Goal: Task Accomplishment & Management: Complete application form

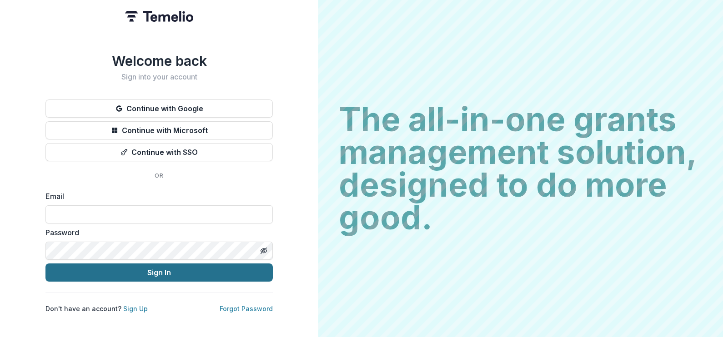
type input "**********"
click at [199, 270] on button "Sign In" at bounding box center [158, 273] width 227 height 18
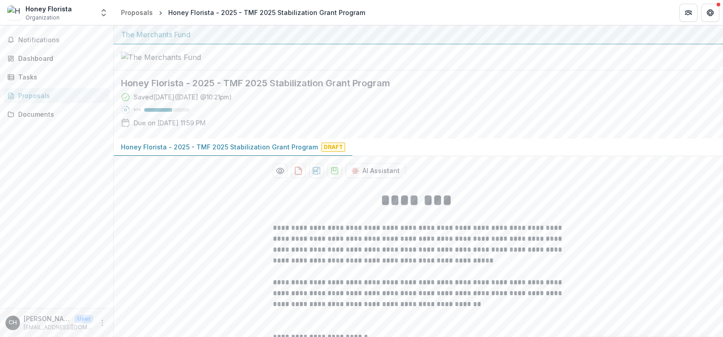
drag, startPoint x: 719, startPoint y: 95, endPoint x: 686, endPoint y: 90, distance: 33.0
click at [686, 70] on div at bounding box center [418, 58] width 609 height 26
click at [476, 131] on div "Saved [DATE] ( [DATE] 10:21pm ) 61 % Due on [DATE] 11:59 PM" at bounding box center [411, 111] width 580 height 39
click at [647, 70] on div at bounding box center [418, 58] width 609 height 26
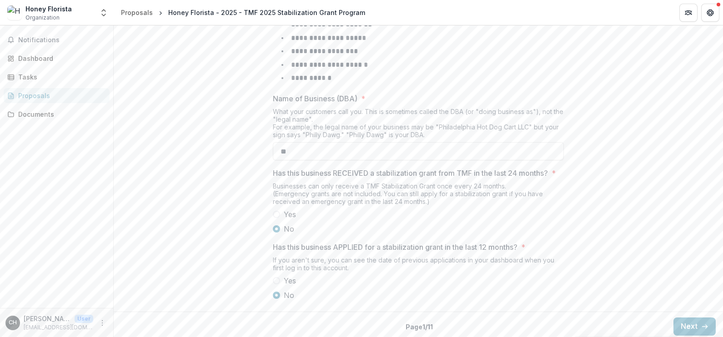
scroll to position [442, 0]
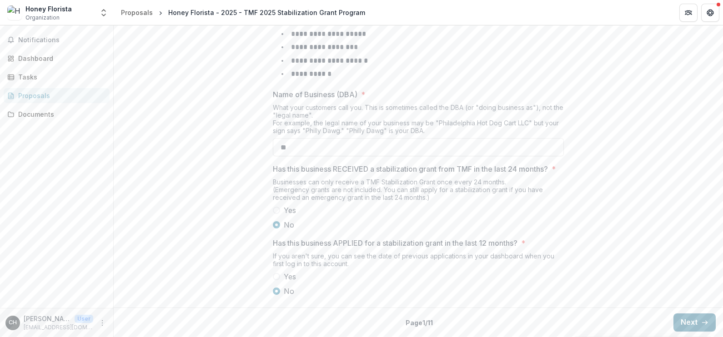
click at [693, 323] on button "Next" at bounding box center [694, 323] width 42 height 18
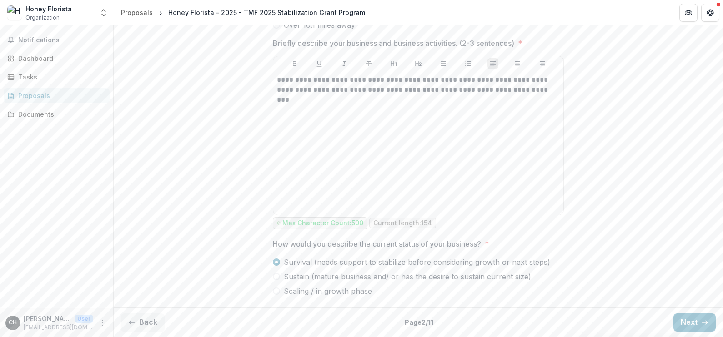
scroll to position [520, 0]
click at [701, 327] on button "Next" at bounding box center [694, 323] width 42 height 18
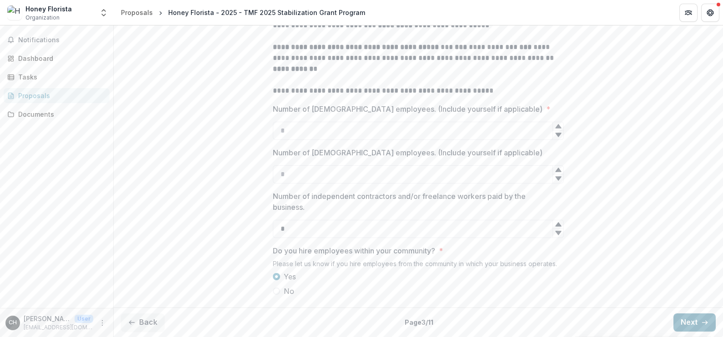
scroll to position [303, 0]
click at [701, 327] on button "Next" at bounding box center [694, 323] width 42 height 18
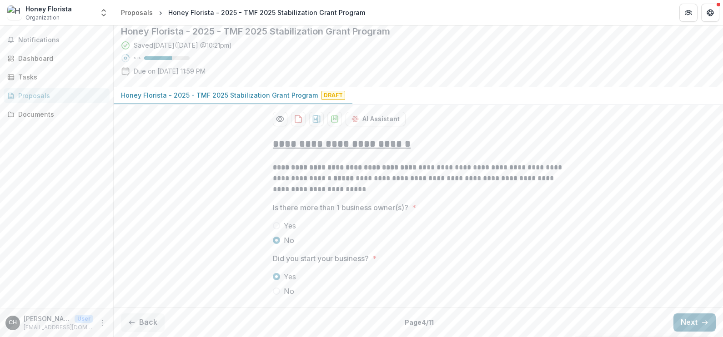
click at [701, 327] on button "Next" at bounding box center [694, 323] width 42 height 18
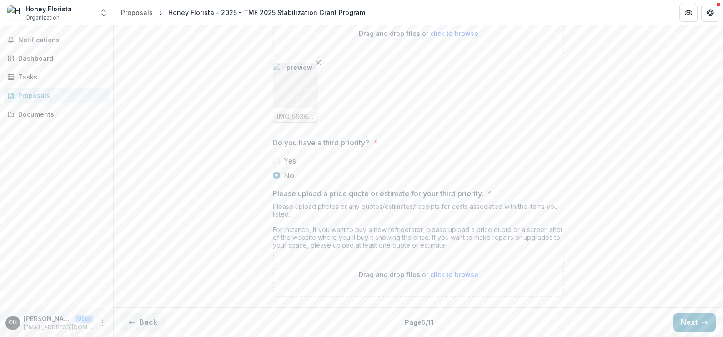
scroll to position [1434, 0]
click at [692, 320] on button "Next" at bounding box center [694, 323] width 42 height 18
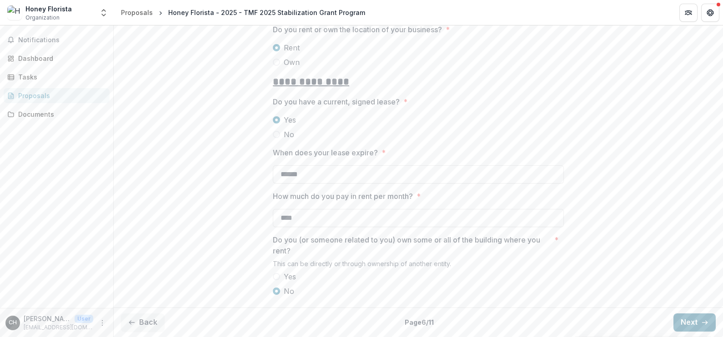
scroll to position [220, 0]
click at [691, 320] on button "Next" at bounding box center [694, 323] width 42 height 18
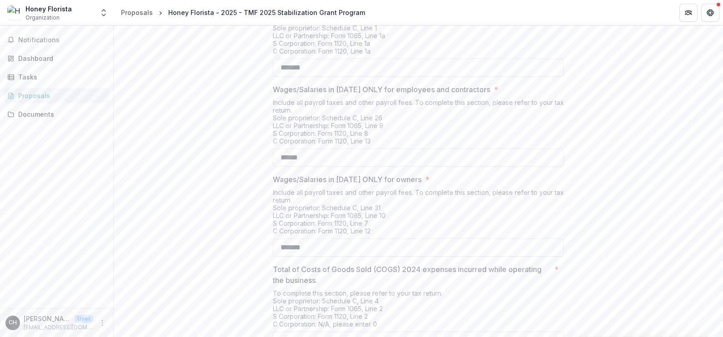
scroll to position [384, 0]
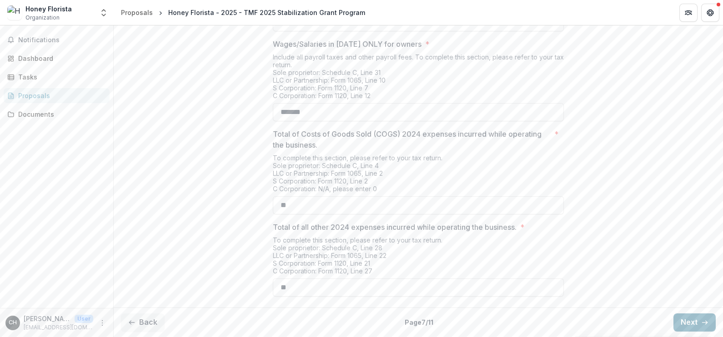
click at [691, 320] on button "Next" at bounding box center [694, 323] width 42 height 18
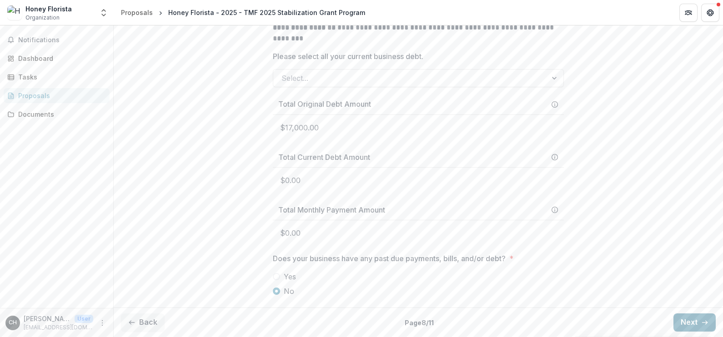
scroll to position [415, 0]
click at [691, 320] on button "Next" at bounding box center [694, 323] width 42 height 18
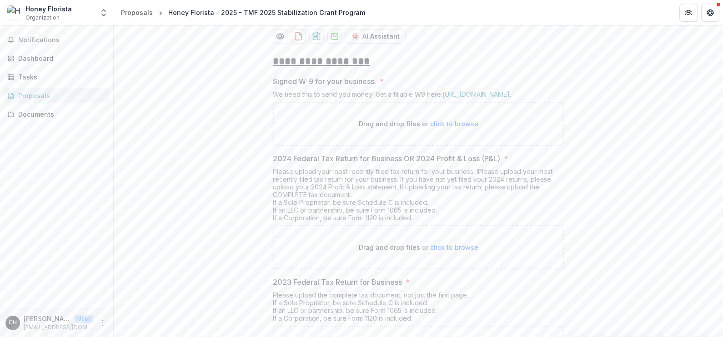
scroll to position [129, 0]
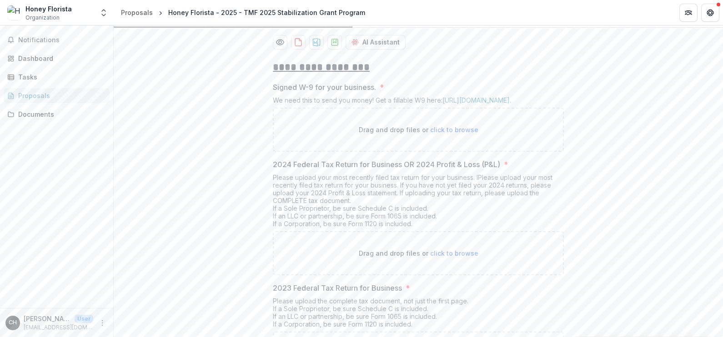
click at [443, 134] on span "click to browse" at bounding box center [454, 130] width 48 height 8
type input "**********"
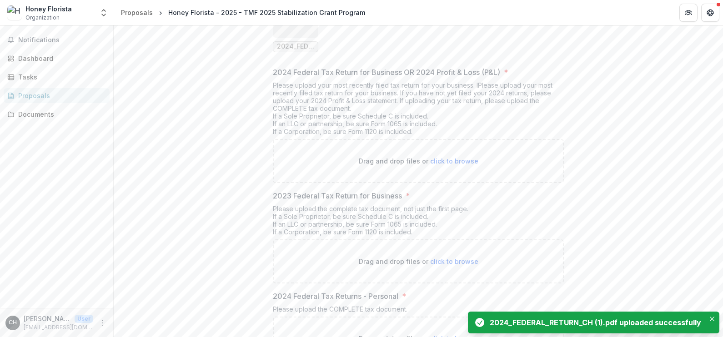
scroll to position [305, 0]
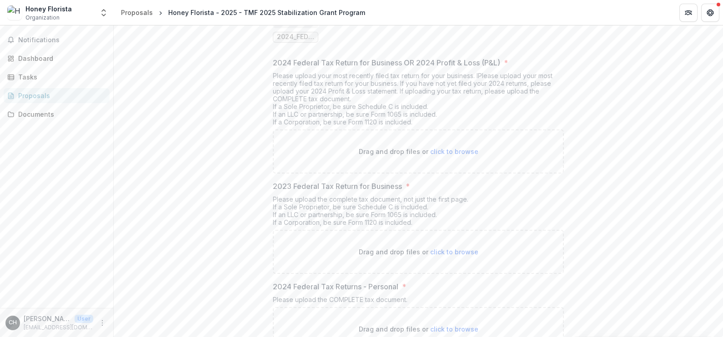
click at [452, 155] on span "click to browse" at bounding box center [454, 152] width 48 height 8
type input "**********"
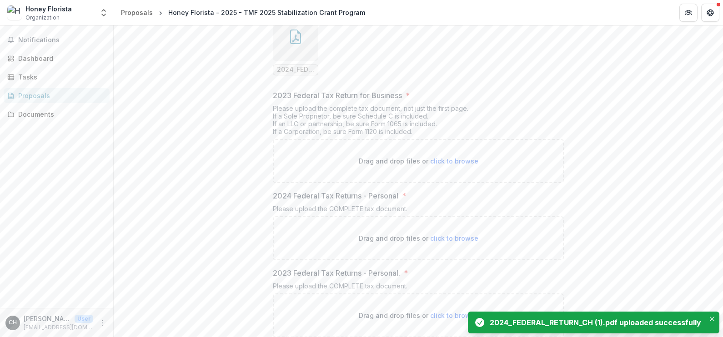
scroll to position [479, 0]
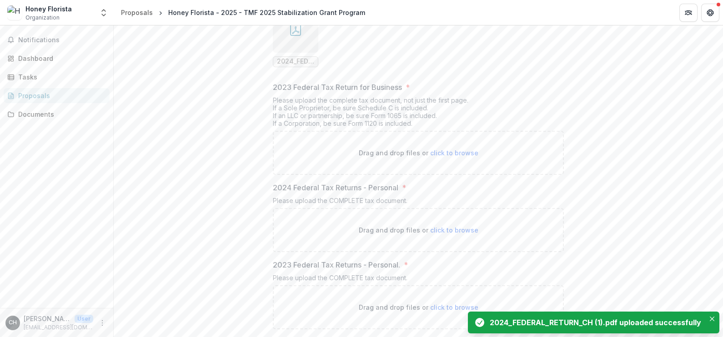
click at [459, 157] on span "click to browse" at bounding box center [454, 153] width 48 height 8
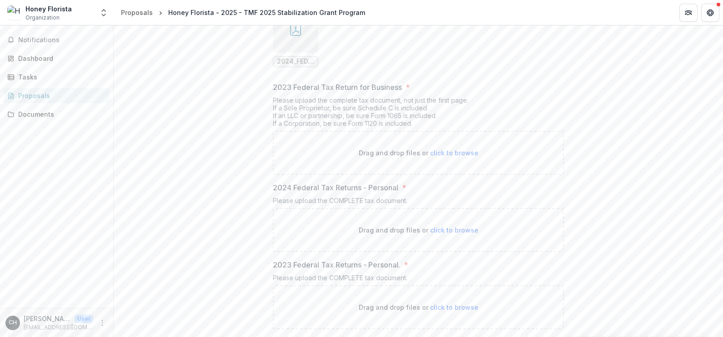
type input "**********"
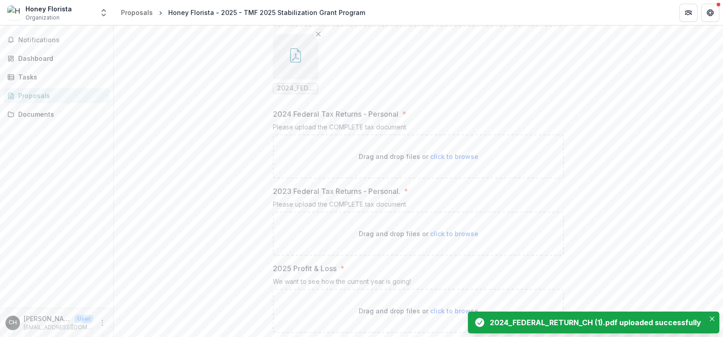
scroll to position [620, 0]
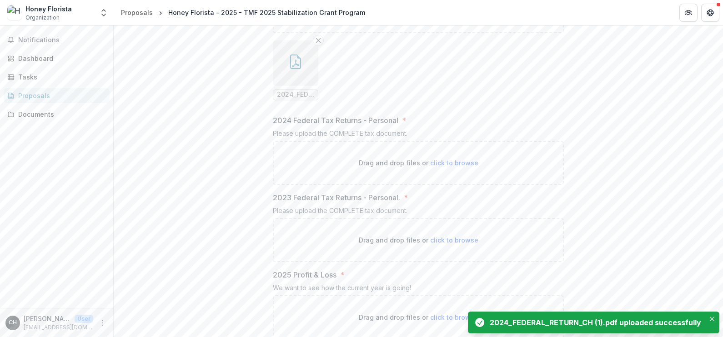
click at [469, 168] on p "Drag and drop files or click to browse" at bounding box center [419, 163] width 120 height 10
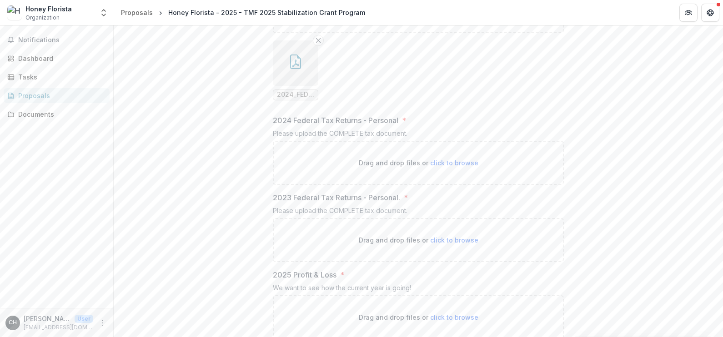
type input "**********"
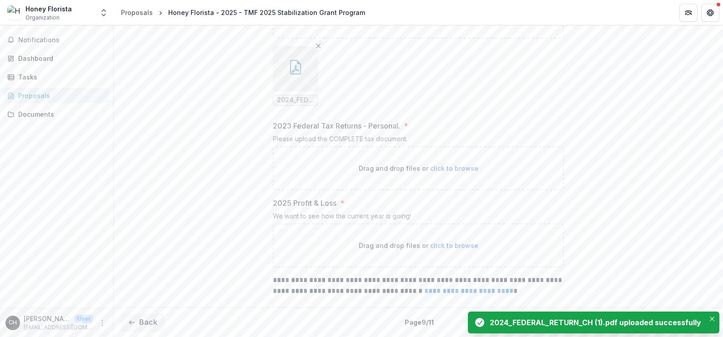
scroll to position [804, 0]
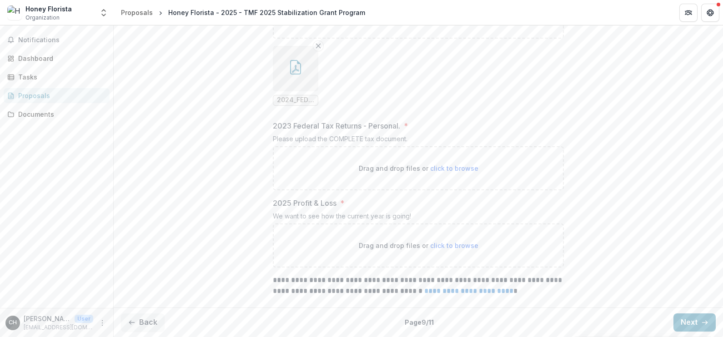
click at [451, 169] on span "click to browse" at bounding box center [454, 169] width 48 height 8
type input "**********"
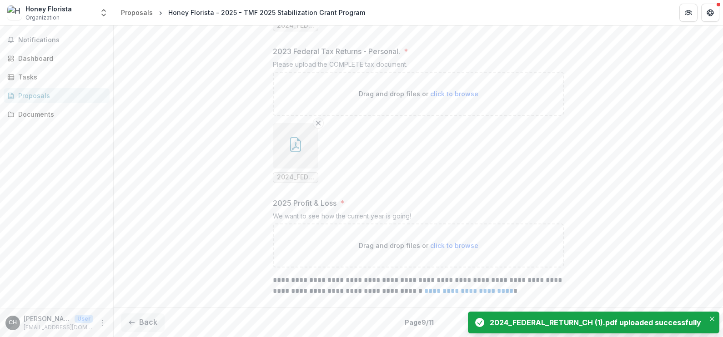
scroll to position [878, 0]
click at [462, 244] on span "click to browse" at bounding box center [454, 246] width 48 height 8
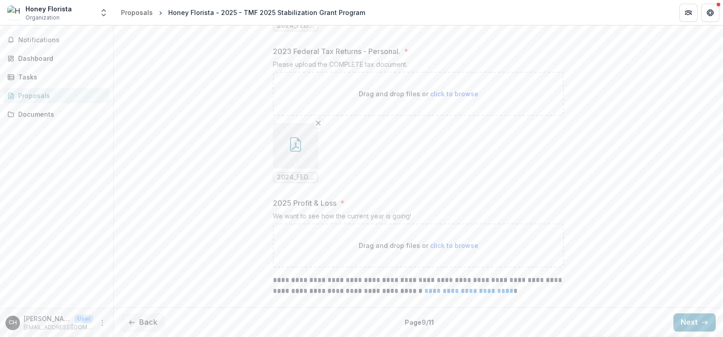
type input "**********"
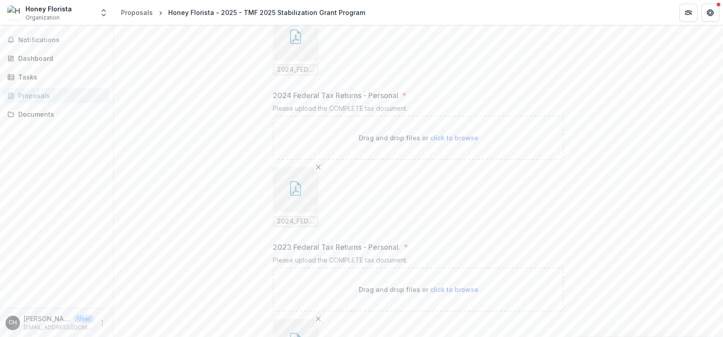
scroll to position [952, 0]
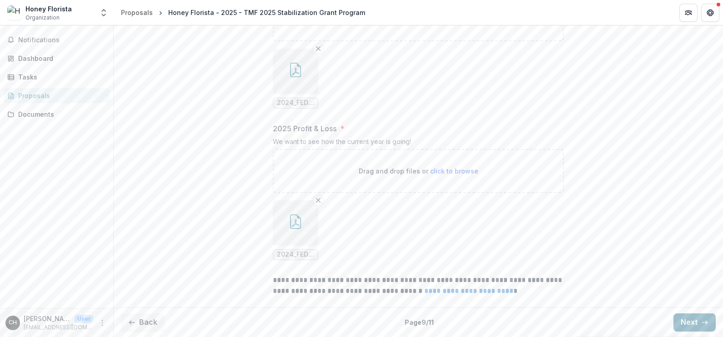
click at [701, 320] on icon "button" at bounding box center [704, 322] width 7 height 7
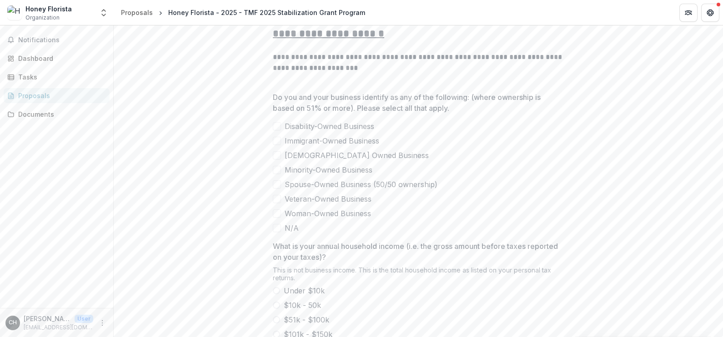
scroll to position [153, 0]
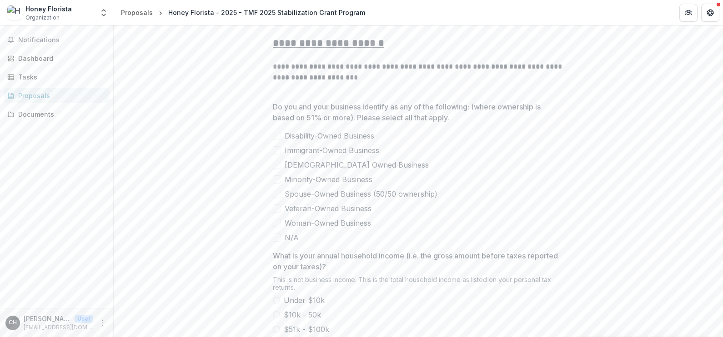
click at [276, 184] on span at bounding box center [277, 179] width 8 height 8
click at [275, 227] on span at bounding box center [277, 223] width 8 height 8
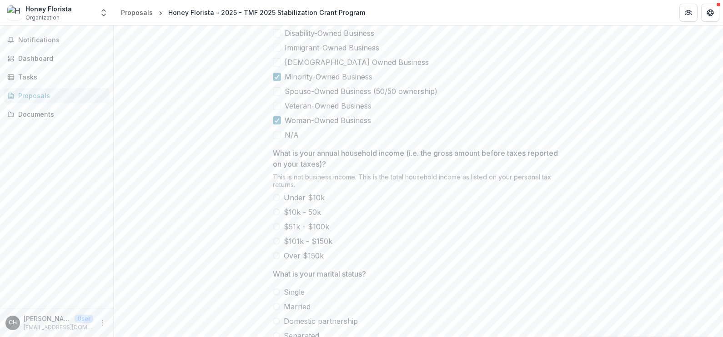
scroll to position [270, 0]
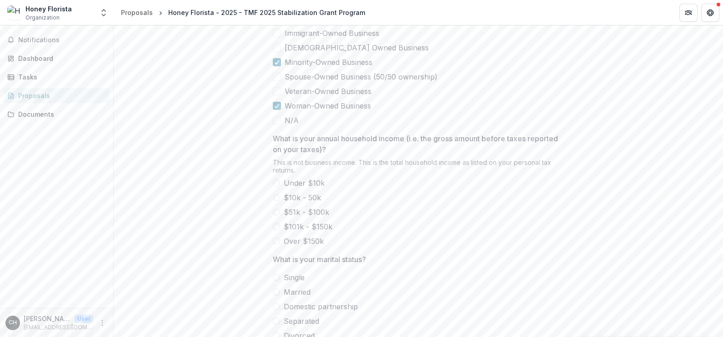
click at [274, 201] on span at bounding box center [276, 197] width 7 height 7
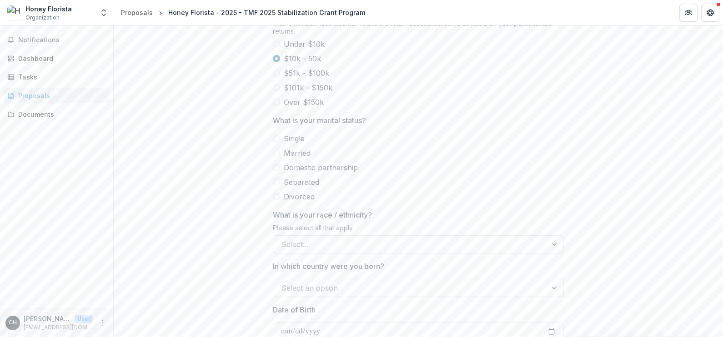
scroll to position [434, 0]
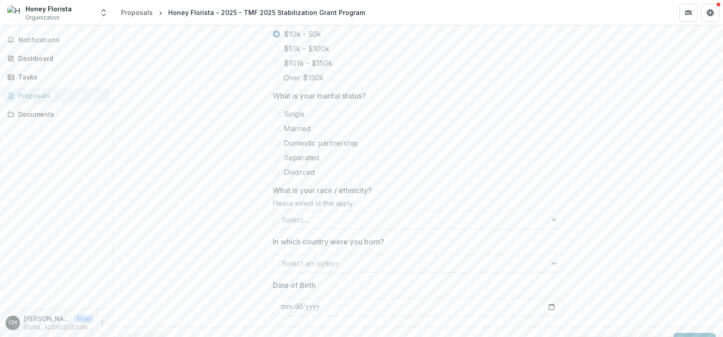
click at [284, 120] on span "Single" at bounding box center [294, 114] width 21 height 11
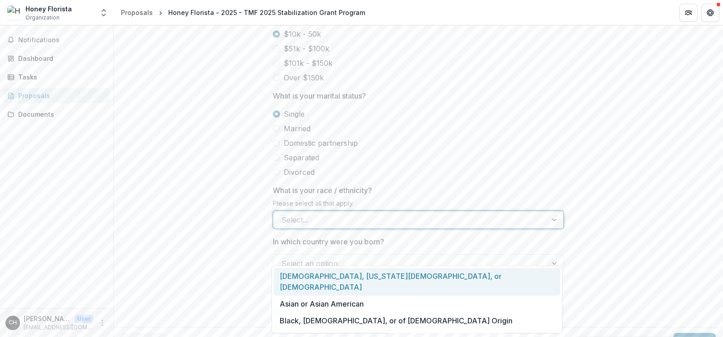
click at [547, 229] on div at bounding box center [555, 219] width 16 height 17
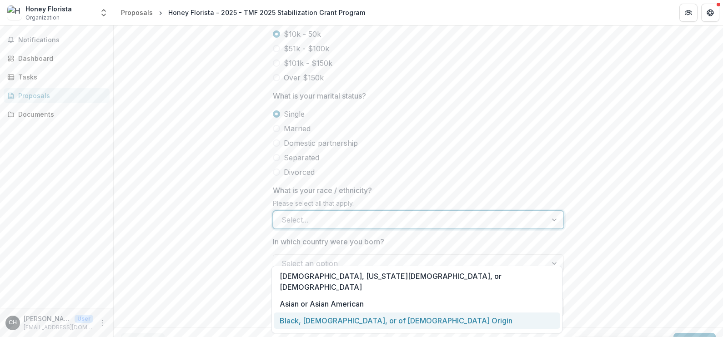
drag, startPoint x: 398, startPoint y: 320, endPoint x: 393, endPoint y: 301, distance: 19.7
click at [393, 301] on div "[DEMOGRAPHIC_DATA], [US_STATE][DEMOGRAPHIC_DATA], or [DEMOGRAPHIC_DATA] or [DEM…" at bounding box center [416, 300] width 291 height 68
click at [393, 313] on div "Black, [DEMOGRAPHIC_DATA], or of [DEMOGRAPHIC_DATA] Origin" at bounding box center [417, 321] width 286 height 17
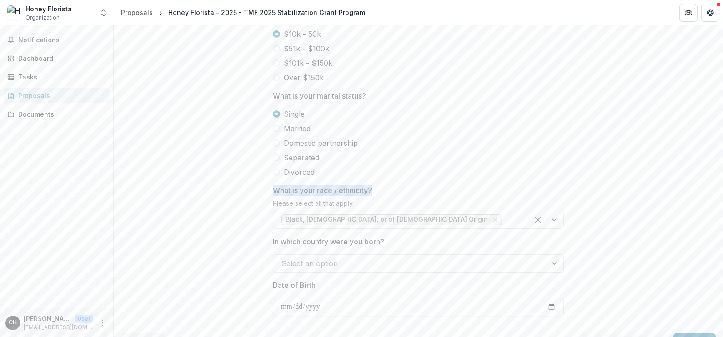
drag, startPoint x: 718, startPoint y: 206, endPoint x: 724, endPoint y: 214, distance: 9.7
click at [722, 214] on html "**********" at bounding box center [361, 168] width 723 height 337
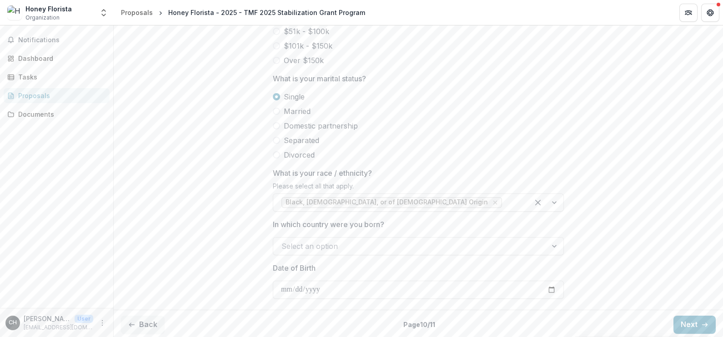
scroll to position [486, 0]
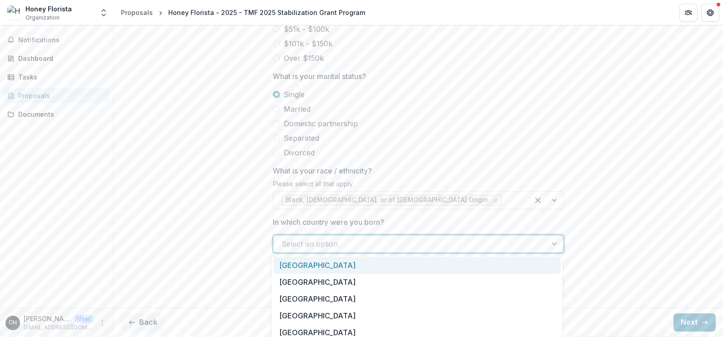
click at [489, 245] on div at bounding box center [409, 244] width 257 height 13
type input "***"
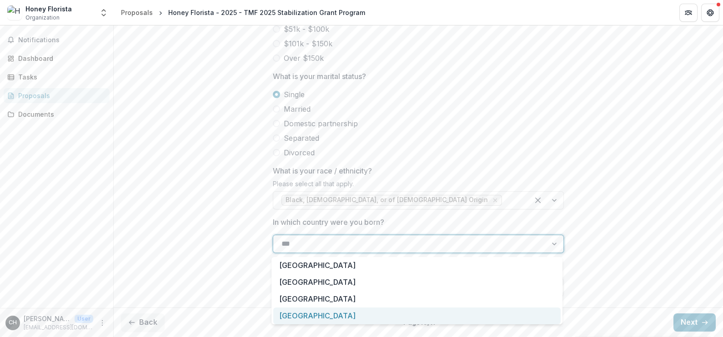
click at [345, 315] on div "[GEOGRAPHIC_DATA]" at bounding box center [416, 316] width 287 height 17
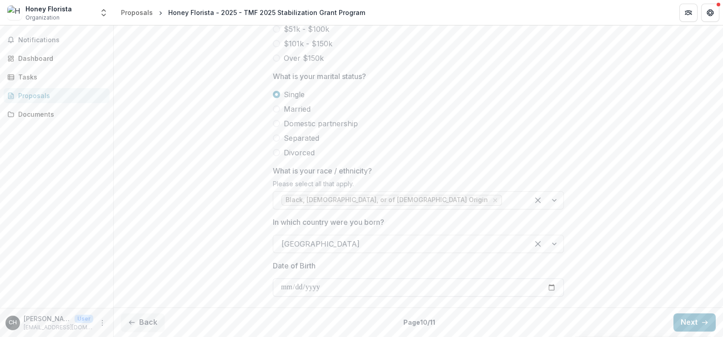
click at [445, 286] on input "Date of Birth" at bounding box center [418, 288] width 291 height 18
type input "**********"
click at [681, 316] on button "Next" at bounding box center [694, 323] width 42 height 18
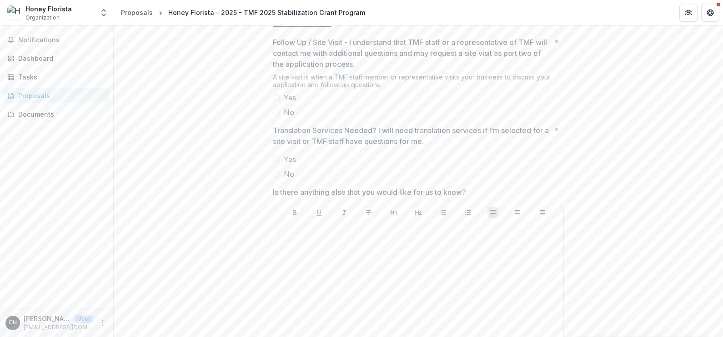
scroll to position [175, 0]
click at [284, 102] on span "Yes" at bounding box center [290, 96] width 12 height 11
click at [277, 177] on span at bounding box center [276, 173] width 7 height 7
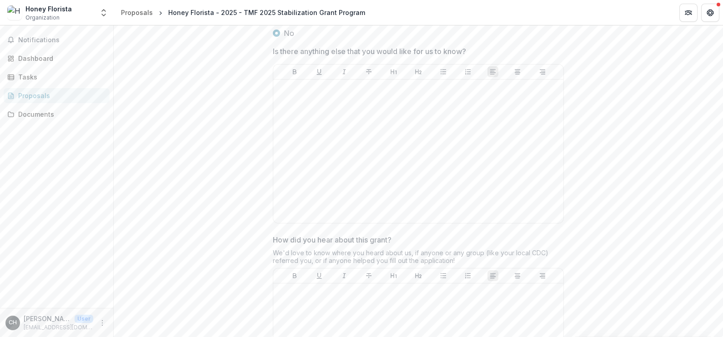
scroll to position [315, 0]
click at [428, 155] on div at bounding box center [418, 151] width 283 height 136
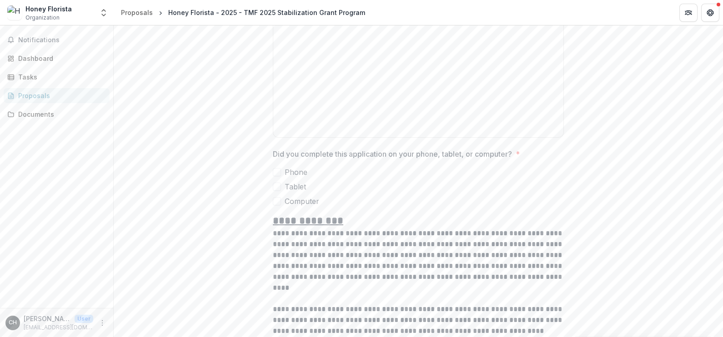
scroll to position [525, 0]
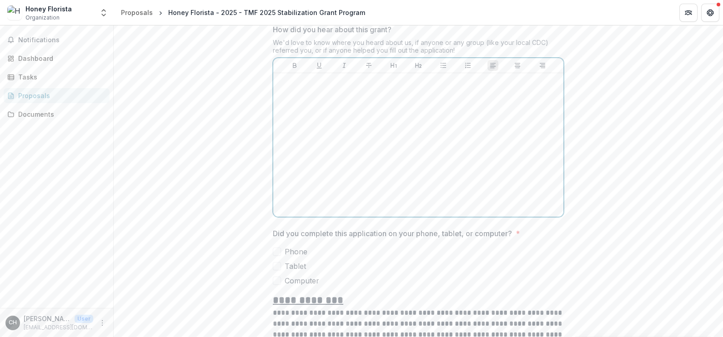
click at [441, 141] on div at bounding box center [418, 145] width 283 height 136
click at [382, 87] on p "**********" at bounding box center [418, 82] width 283 height 10
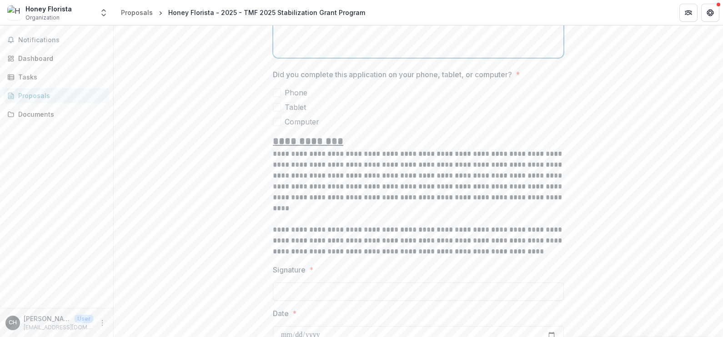
scroll to position [681, 0]
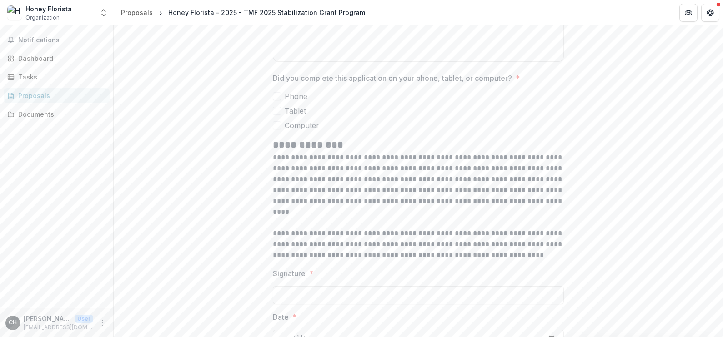
click at [277, 131] on label "Computer" at bounding box center [418, 125] width 291 height 11
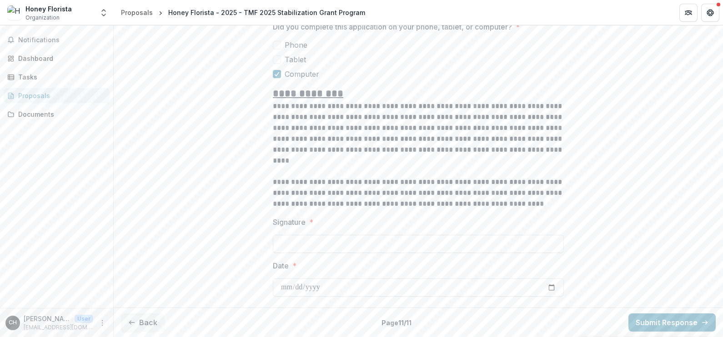
scroll to position [764, 0]
click at [353, 248] on input "Signature *" at bounding box center [418, 244] width 291 height 18
type input "**********"
click at [357, 283] on input "Date *" at bounding box center [418, 288] width 291 height 18
type input "**********"
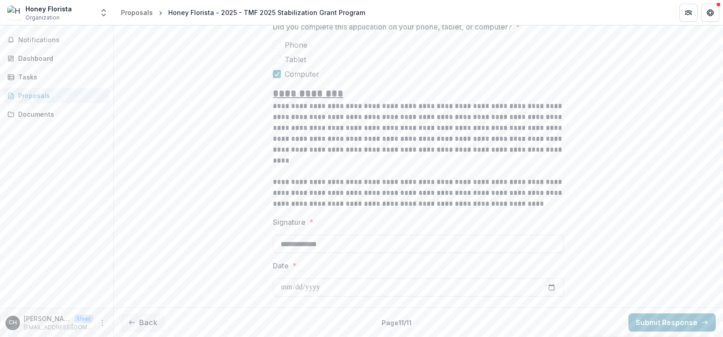
click at [660, 317] on button "Submit Response" at bounding box center [671, 323] width 87 height 18
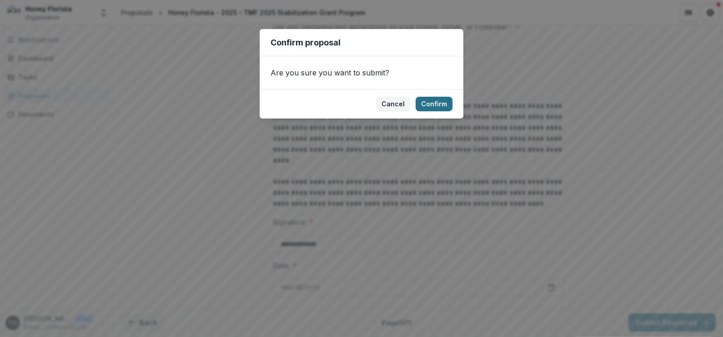
click at [439, 98] on button "Confirm" at bounding box center [433, 104] width 37 height 15
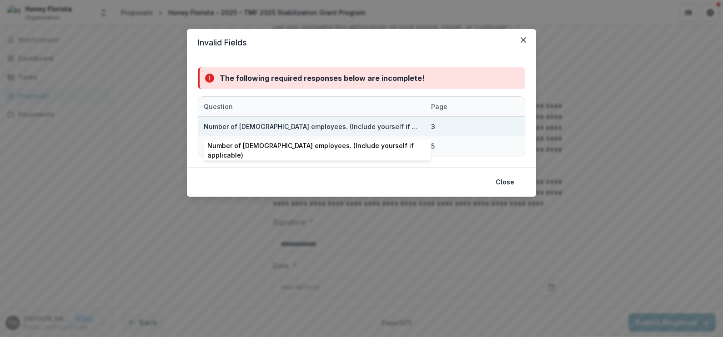
click at [363, 125] on div "Number of [DEMOGRAPHIC_DATA] employees. (Include yourself if applicable)" at bounding box center [312, 127] width 216 height 10
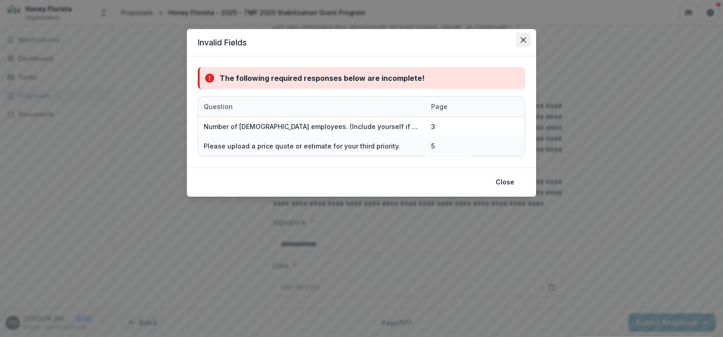
click at [522, 44] on button "Close" at bounding box center [523, 40] width 15 height 15
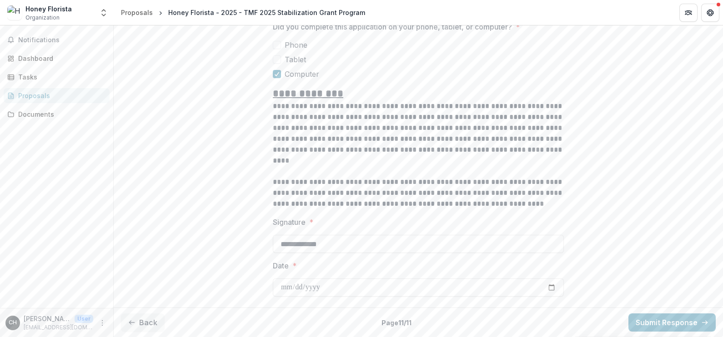
drag, startPoint x: 717, startPoint y: 265, endPoint x: 722, endPoint y: 270, distance: 7.1
click at [722, 270] on html "**********" at bounding box center [361, 168] width 723 height 337
click at [145, 321] on button "Back" at bounding box center [143, 323] width 44 height 18
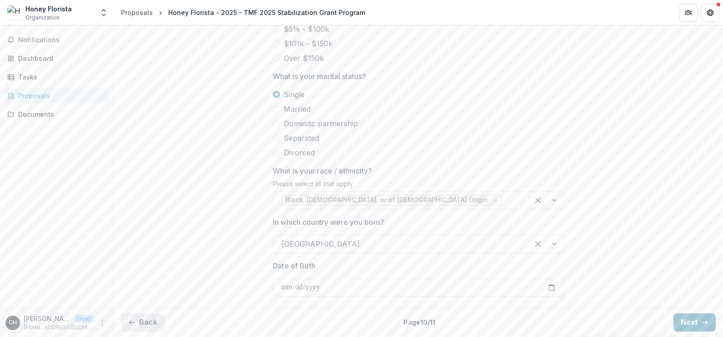
click at [145, 321] on button "Back" at bounding box center [143, 323] width 44 height 18
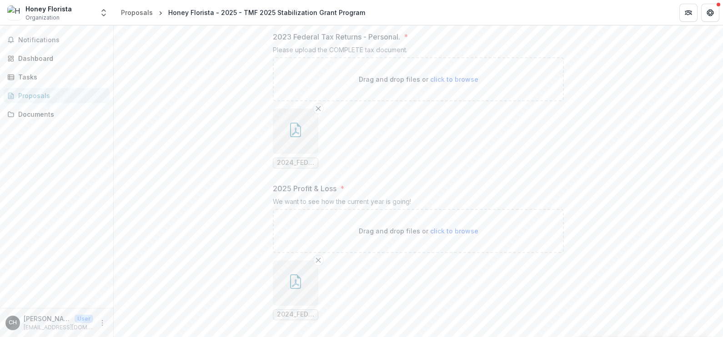
scroll to position [952, 0]
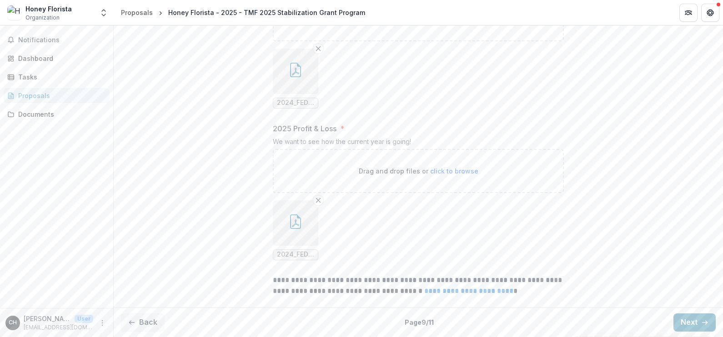
click at [532, 198] on div "2024_FEDERAL_RETURN_CH (1).pdf" at bounding box center [418, 230] width 291 height 75
click at [139, 325] on button "Back" at bounding box center [143, 323] width 44 height 18
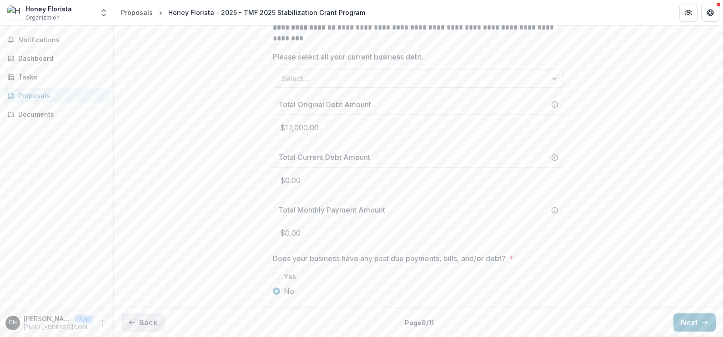
scroll to position [415, 0]
click at [139, 325] on button "Back" at bounding box center [143, 323] width 44 height 18
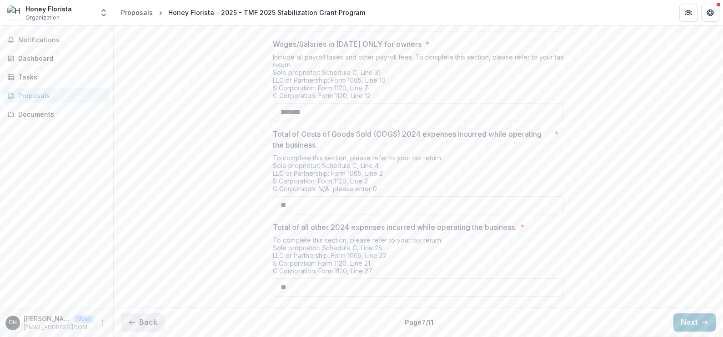
click at [139, 325] on button "Back" at bounding box center [143, 323] width 44 height 18
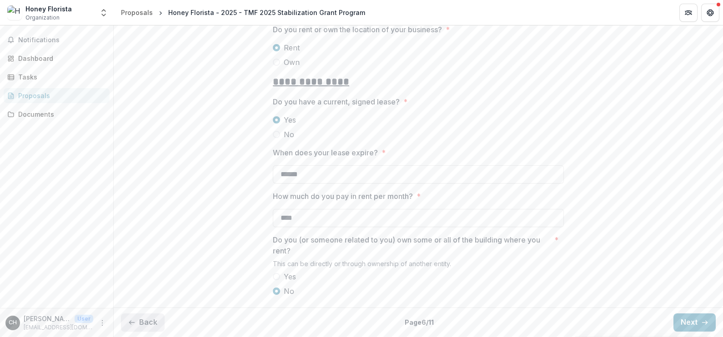
scroll to position [220, 0]
click at [139, 325] on button "Back" at bounding box center [143, 323] width 44 height 18
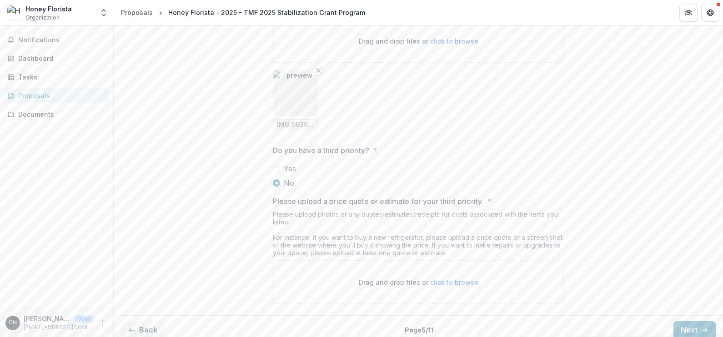
scroll to position [1434, 0]
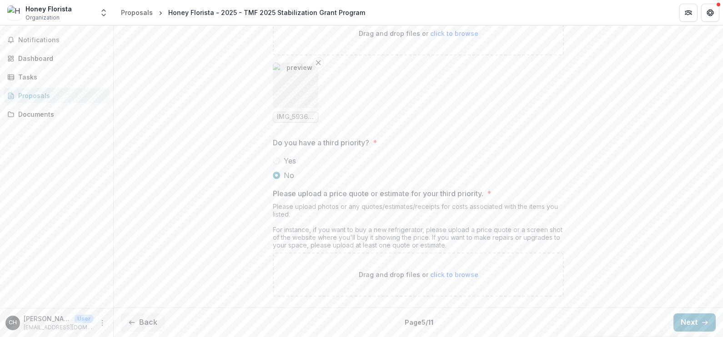
click at [275, 162] on span at bounding box center [276, 160] width 7 height 7
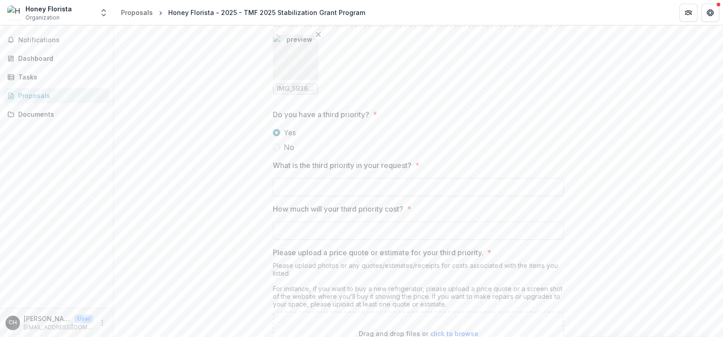
click at [350, 196] on input "What is the third priority in your request? *" at bounding box center [418, 187] width 291 height 18
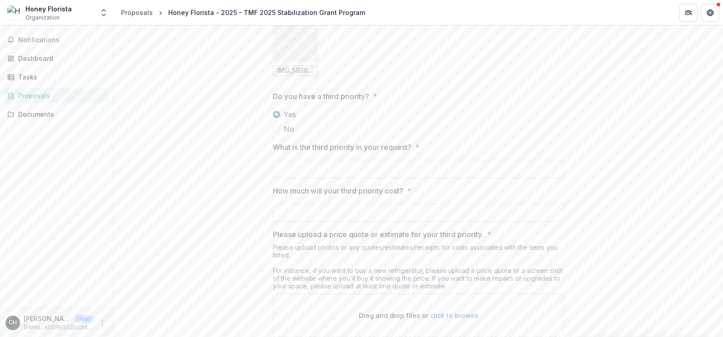
scroll to position [1521, 0]
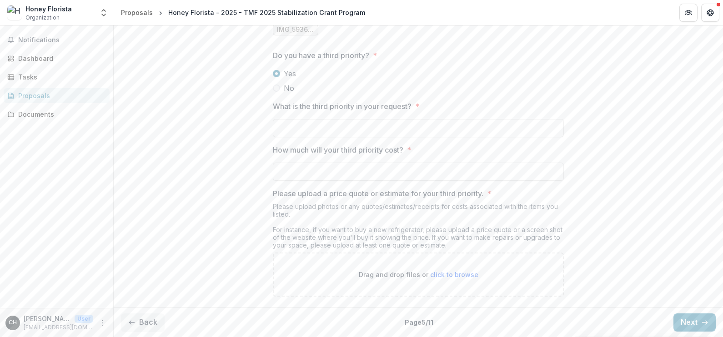
click at [276, 86] on span at bounding box center [276, 88] width 7 height 7
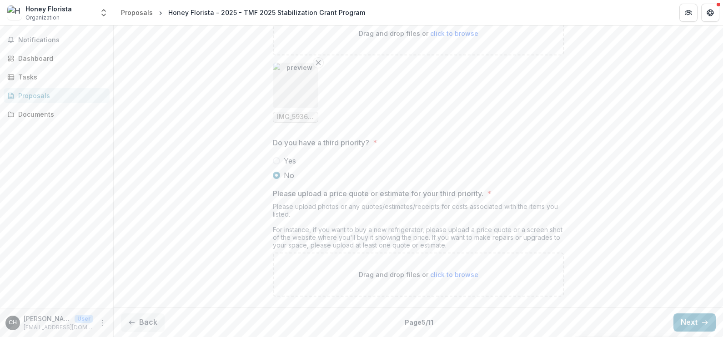
click at [451, 274] on span "click to browse" at bounding box center [454, 275] width 48 height 8
drag, startPoint x: 718, startPoint y: 307, endPoint x: 722, endPoint y: 292, distance: 15.4
click at [722, 292] on html "**********" at bounding box center [361, 168] width 723 height 337
click at [299, 117] on span "IMG_5936.jpg" at bounding box center [295, 117] width 37 height 8
click at [290, 87] on img "button" at bounding box center [295, 85] width 45 height 45
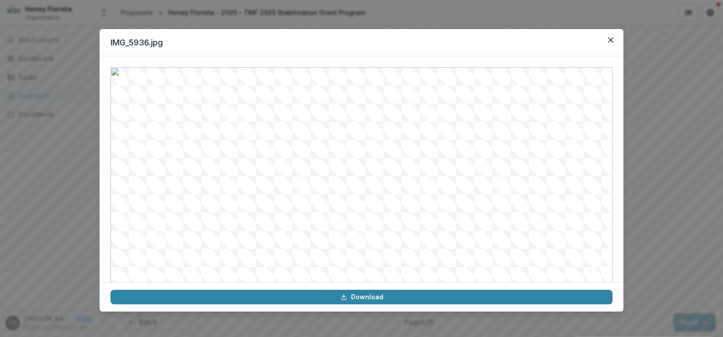
click at [352, 289] on footer "Download" at bounding box center [362, 297] width 524 height 30
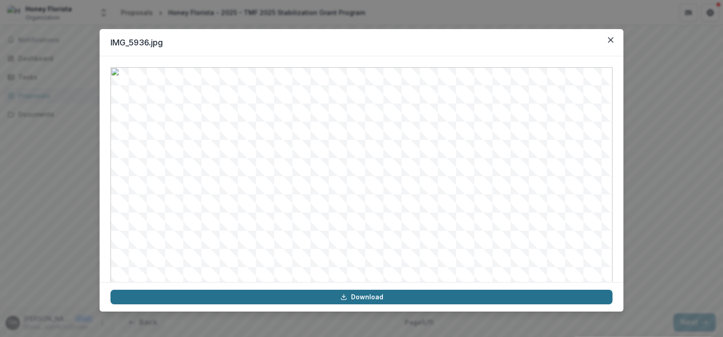
click at [355, 292] on link "Download" at bounding box center [361, 297] width 502 height 15
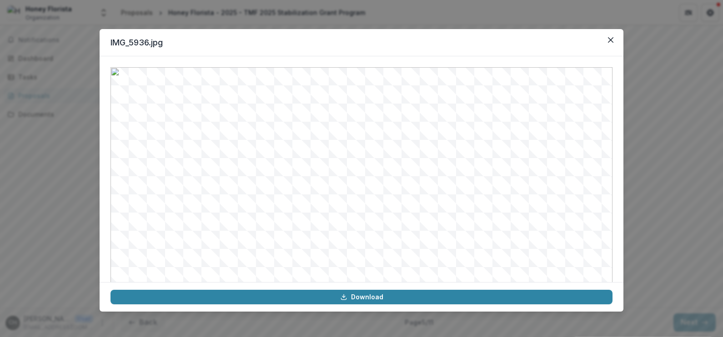
click at [703, 114] on div "IMG_5936.jpg Download" at bounding box center [361, 168] width 723 height 337
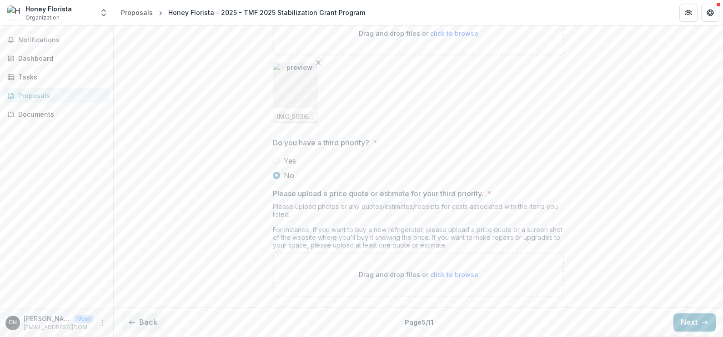
click at [457, 272] on span "click to browse" at bounding box center [454, 275] width 48 height 8
type input "**********"
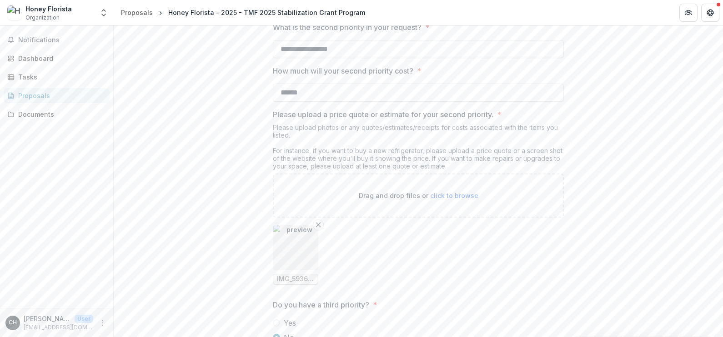
scroll to position [1509, 0]
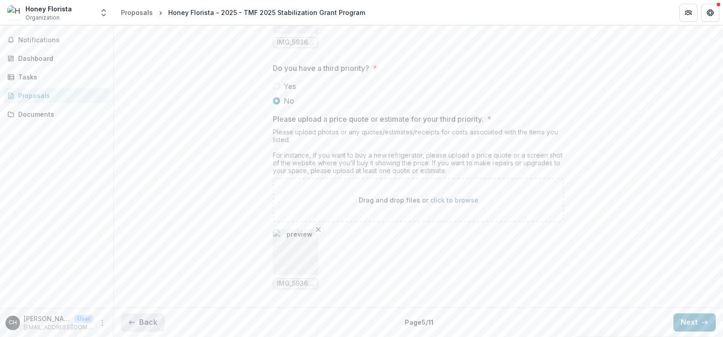
click at [141, 318] on button "Back" at bounding box center [143, 323] width 44 height 18
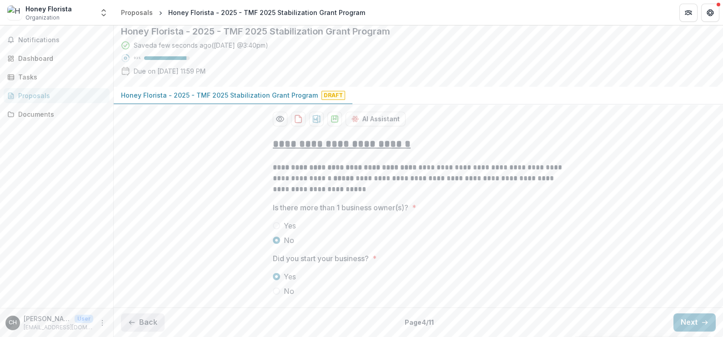
scroll to position [85, 0]
drag, startPoint x: 719, startPoint y: 120, endPoint x: 720, endPoint y: 111, distance: 8.2
click at [720, 111] on div "**********" at bounding box center [418, 221] width 609 height 233
drag, startPoint x: 720, startPoint y: 111, endPoint x: 720, endPoint y: 150, distance: 39.1
click at [720, 150] on div "**********" at bounding box center [418, 221] width 609 height 233
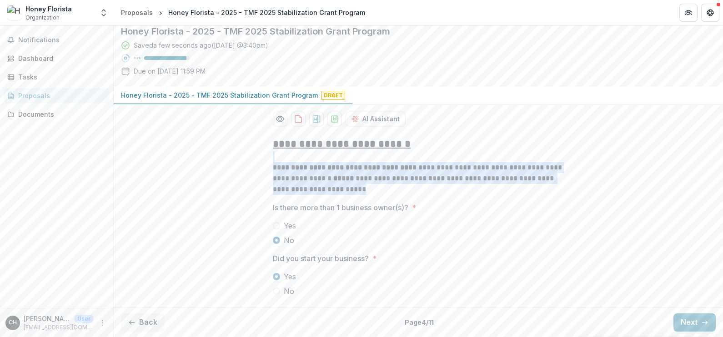
drag, startPoint x: 720, startPoint y: 150, endPoint x: 723, endPoint y: 181, distance: 30.7
click at [722, 181] on html "**********" at bounding box center [361, 168] width 723 height 337
click at [151, 323] on button "Back" at bounding box center [143, 323] width 44 height 18
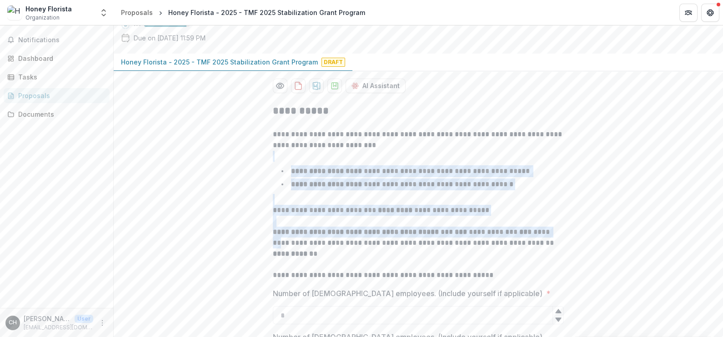
drag, startPoint x: 720, startPoint y: 181, endPoint x: 711, endPoint y: 255, distance: 75.0
click at [711, 255] on div "**********" at bounding box center [418, 293] width 609 height 392
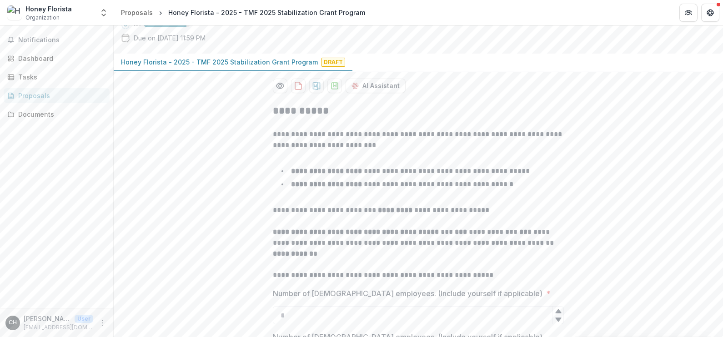
drag, startPoint x: 711, startPoint y: 255, endPoint x: 658, endPoint y: 120, distance: 145.7
click at [658, 120] on div "**********" at bounding box center [418, 296] width 609 height 450
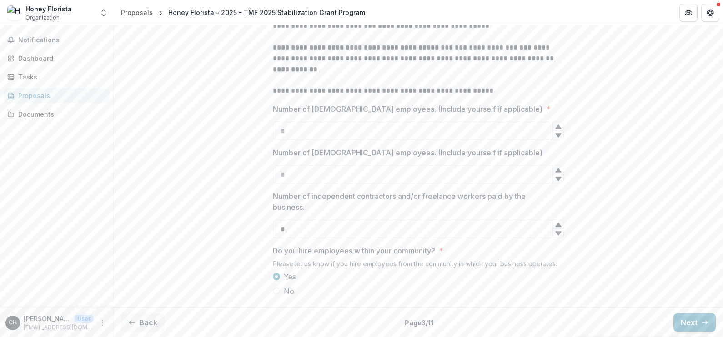
scroll to position [303, 0]
type input "*"
click at [555, 125] on icon at bounding box center [558, 126] width 7 height 7
type input "*"
click at [557, 170] on icon at bounding box center [558, 170] width 6 height 4
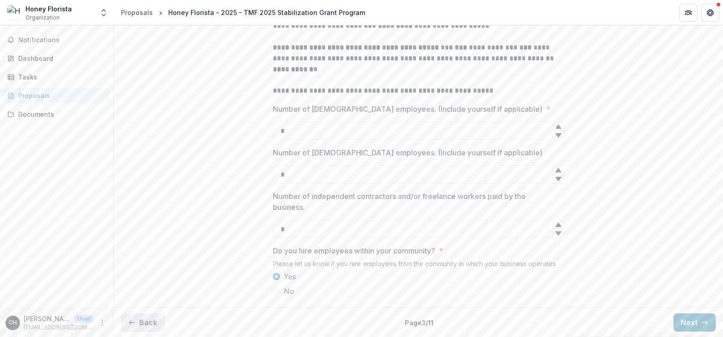
click at [132, 324] on icon "button" at bounding box center [131, 322] width 7 height 7
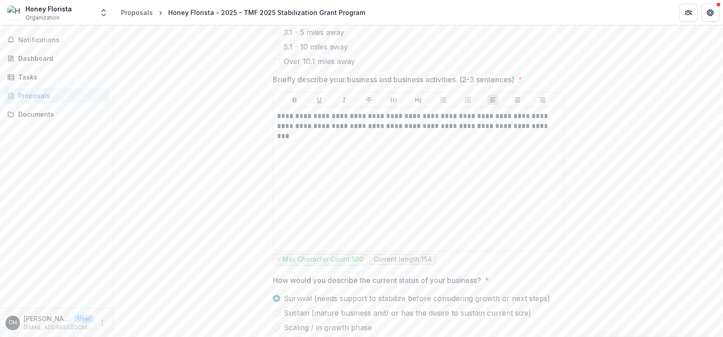
scroll to position [520, 0]
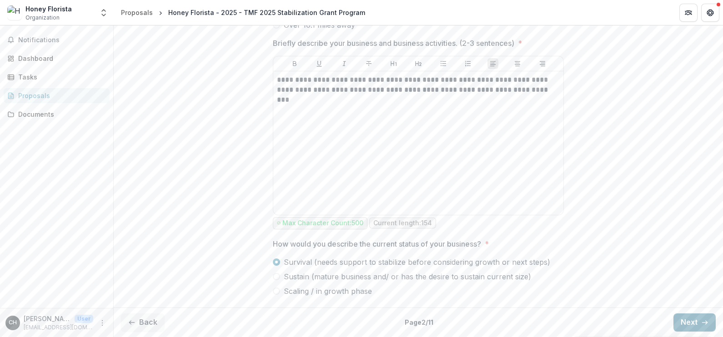
click at [690, 320] on button "Next" at bounding box center [694, 323] width 42 height 18
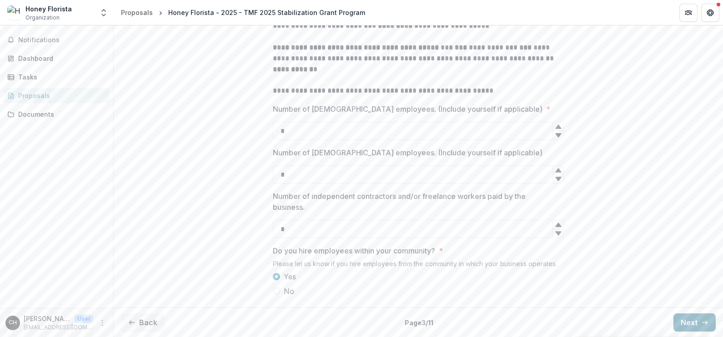
click at [690, 320] on button "Next" at bounding box center [694, 323] width 42 height 18
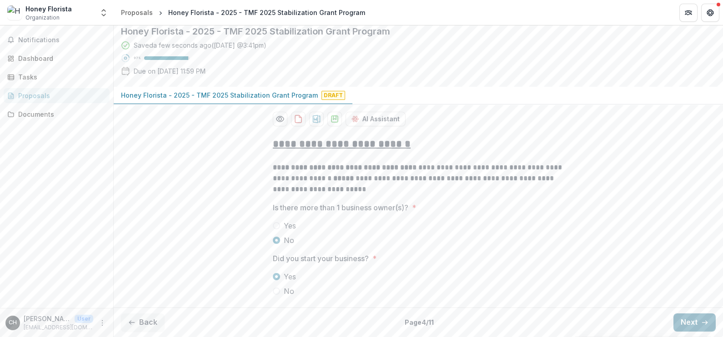
scroll to position [85, 0]
click at [690, 320] on button "Next" at bounding box center [694, 323] width 42 height 18
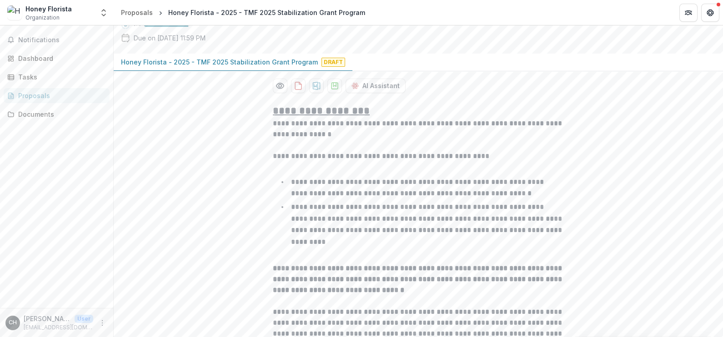
scroll to position [520, 0]
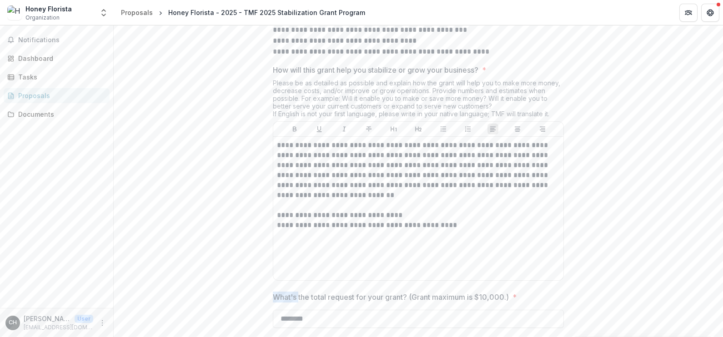
drag, startPoint x: 690, startPoint y: 320, endPoint x: 720, endPoint y: 143, distance: 179.9
click at [720, 143] on div "**********" at bounding box center [418, 181] width 609 height 312
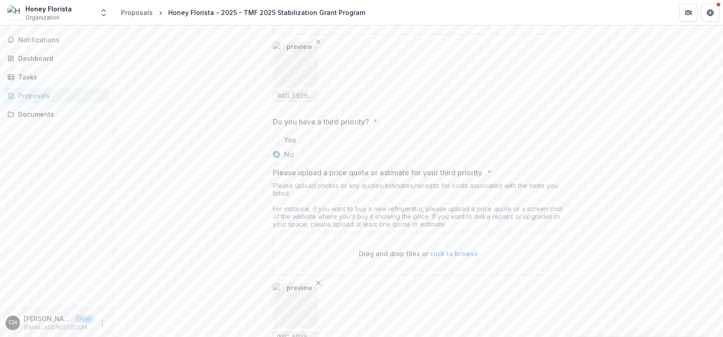
scroll to position [1509, 0]
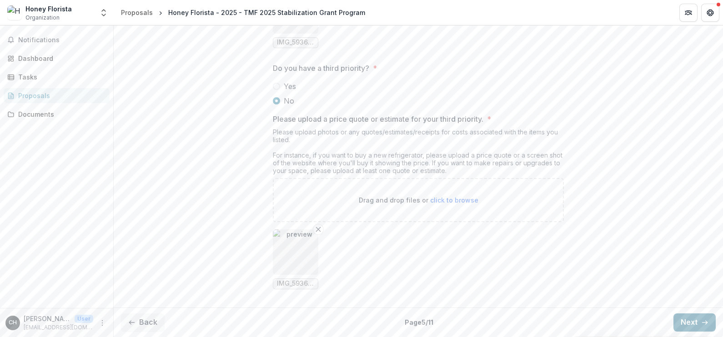
click at [700, 315] on button "Next" at bounding box center [694, 323] width 42 height 18
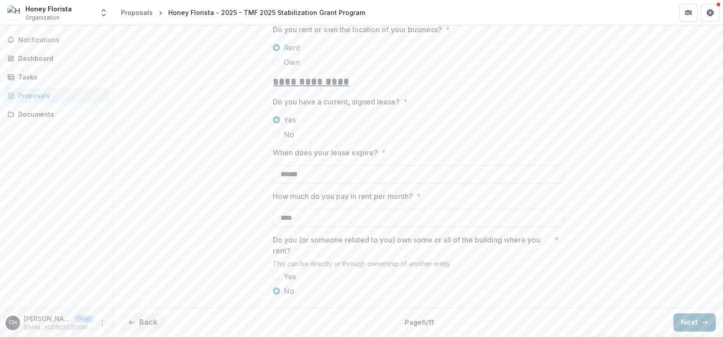
scroll to position [220, 0]
click at [696, 316] on button "Next" at bounding box center [694, 323] width 42 height 18
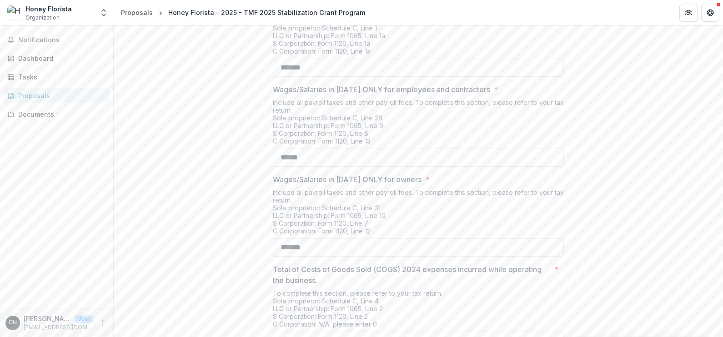
scroll to position [384, 0]
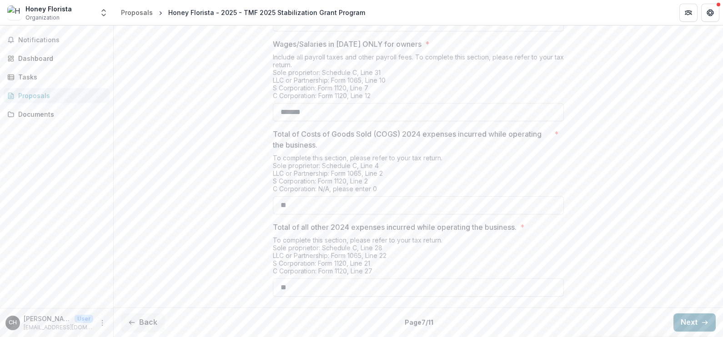
click at [696, 316] on button "Next" at bounding box center [694, 323] width 42 height 18
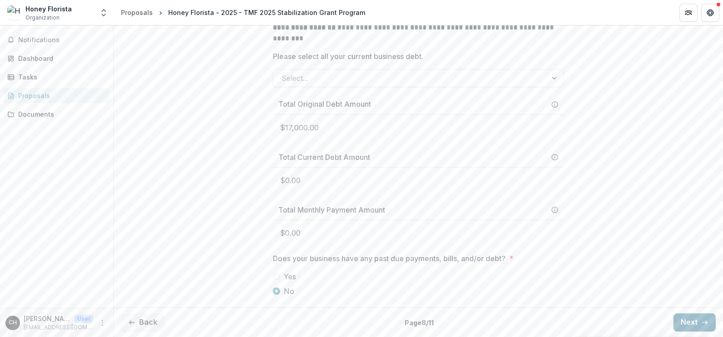
click at [696, 316] on button "Next" at bounding box center [694, 323] width 42 height 18
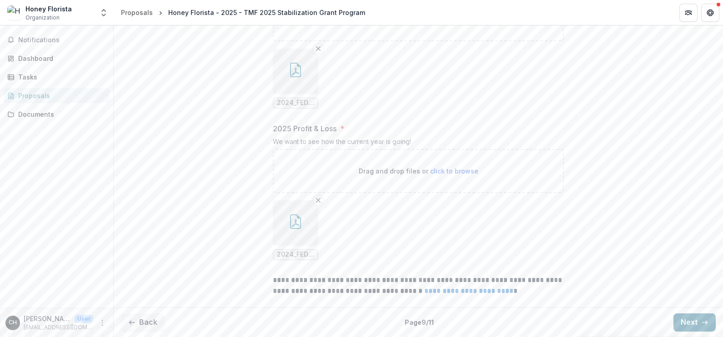
click at [696, 316] on button "Next" at bounding box center [694, 323] width 42 height 18
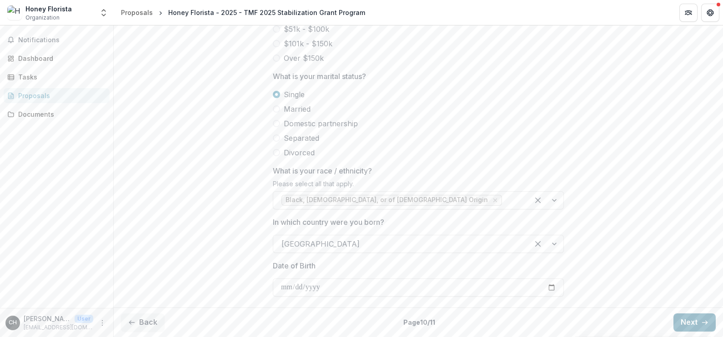
scroll to position [486, 0]
click at [696, 316] on button "Next" at bounding box center [694, 323] width 42 height 18
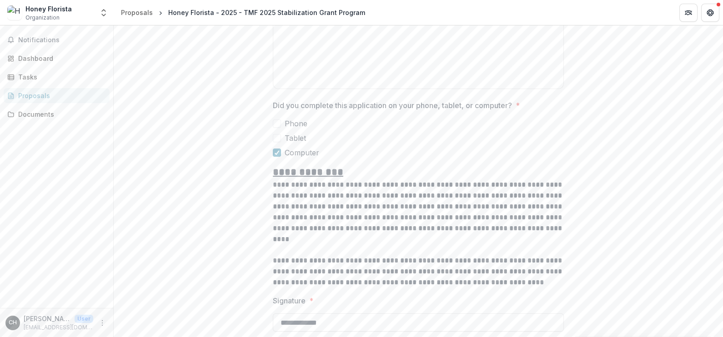
scroll to position [764, 0]
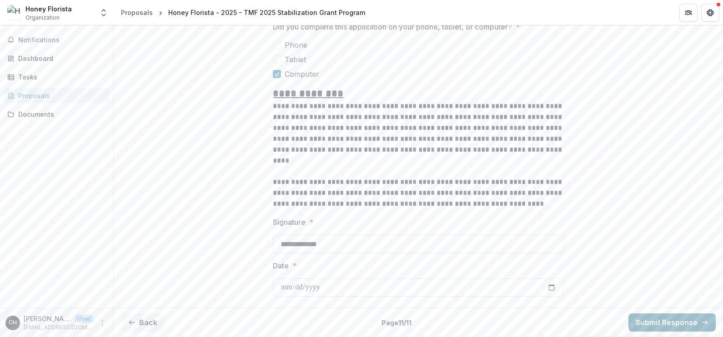
click at [685, 323] on button "Submit Response" at bounding box center [671, 323] width 87 height 18
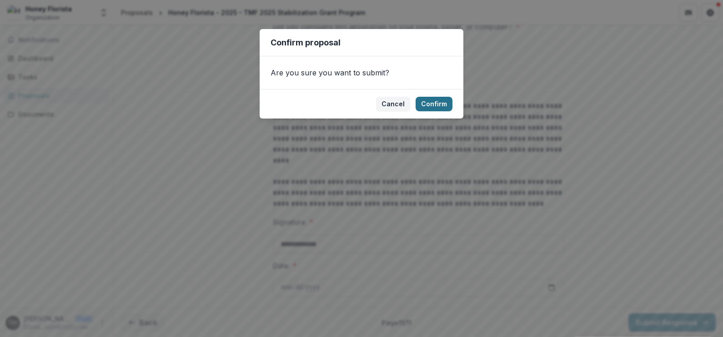
click at [428, 101] on button "Confirm" at bounding box center [433, 104] width 37 height 15
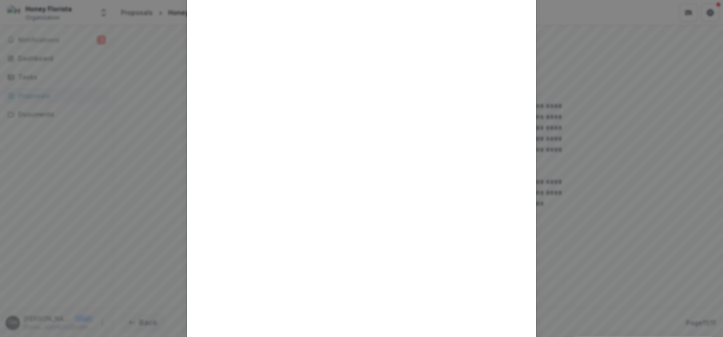
scroll to position [149, 0]
drag, startPoint x: 718, startPoint y: 97, endPoint x: 725, endPoint y: 107, distance: 11.9
click at [722, 107] on html "**********" at bounding box center [361, 168] width 723 height 337
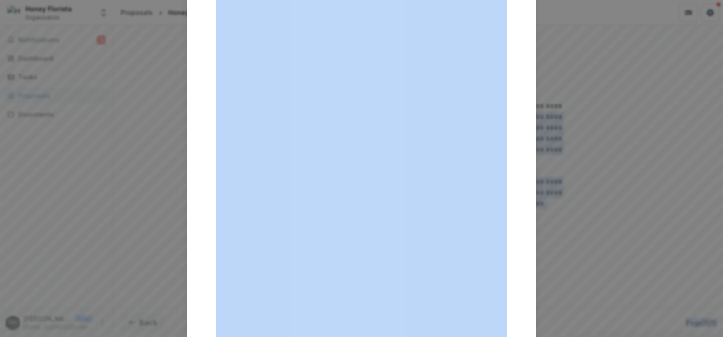
scroll to position [148, 0]
click at [679, 138] on div "Loading..." at bounding box center [361, 168] width 723 height 337
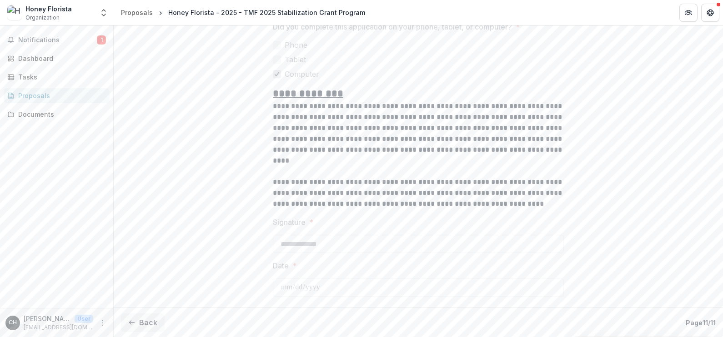
scroll to position [811, 0]
